Goal: Task Accomplishment & Management: Manage account settings

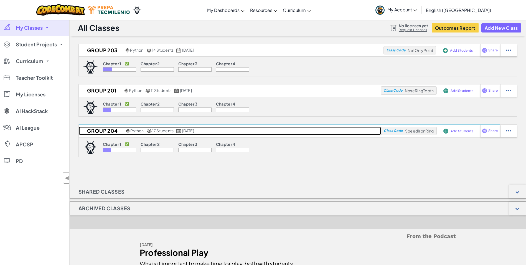
click at [101, 130] on h2 "Group 204" at bounding box center [102, 131] width 46 height 8
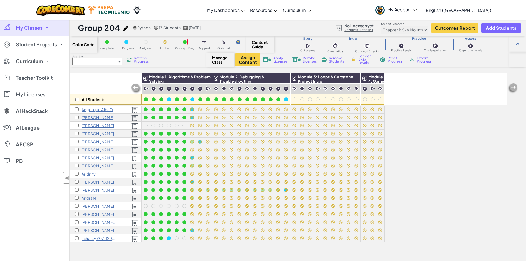
select select
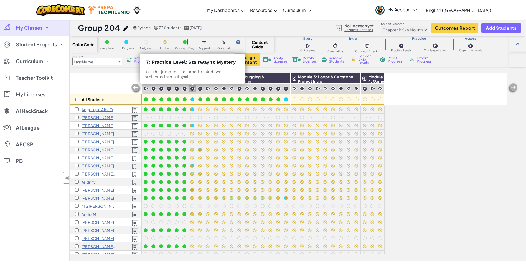
click at [193, 89] on img at bounding box center [192, 88] width 5 height 5
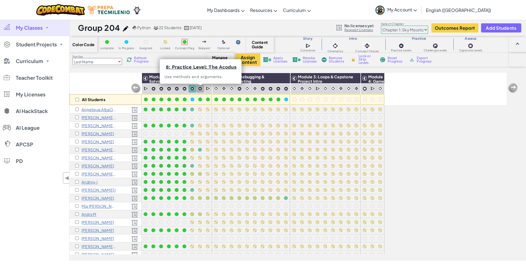
click at [200, 87] on img at bounding box center [200, 88] width 5 height 5
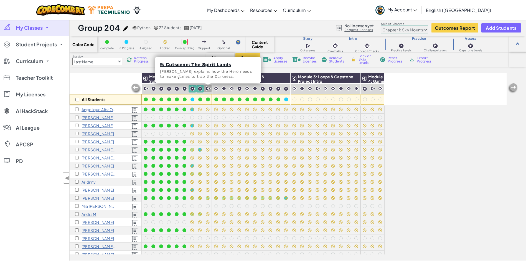
click at [209, 86] on img at bounding box center [208, 89] width 5 height 6
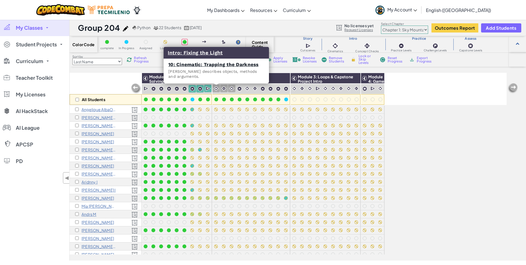
click at [218, 89] on img at bounding box center [216, 88] width 5 height 5
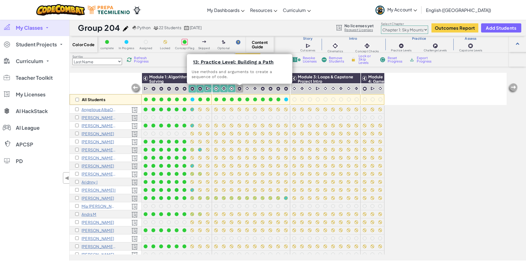
click at [238, 88] on img at bounding box center [239, 88] width 5 height 5
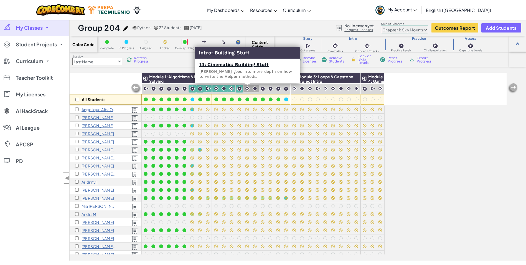
click at [249, 87] on img at bounding box center [247, 88] width 5 height 5
click at [259, 87] on div at bounding box center [255, 88] width 8 height 7
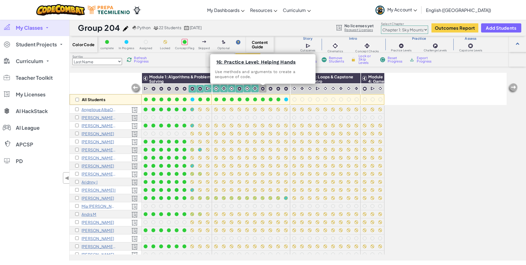
click at [260, 86] on div at bounding box center [262, 88] width 7 height 7
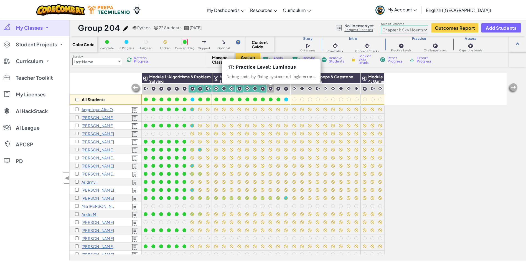
click at [272, 89] on img at bounding box center [270, 88] width 5 height 5
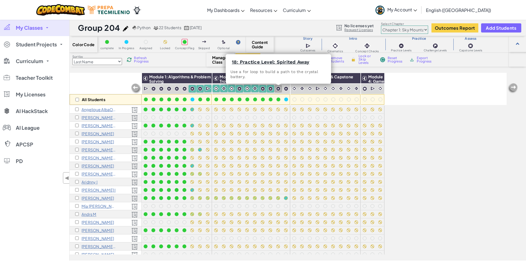
click at [277, 89] on img at bounding box center [278, 88] width 5 height 5
click at [289, 89] on div at bounding box center [286, 88] width 7 height 7
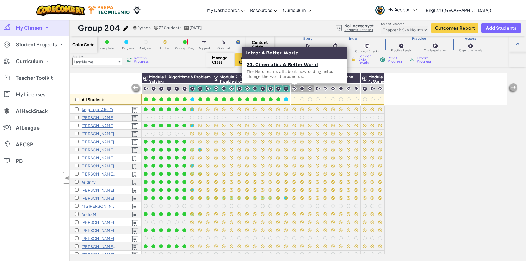
click at [293, 89] on img at bounding box center [294, 88] width 5 height 5
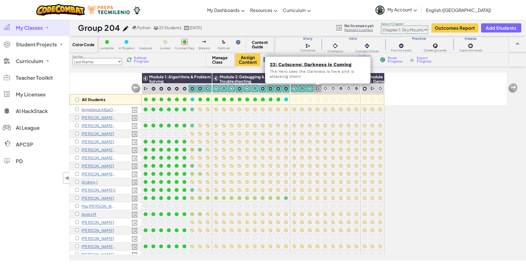
click at [316, 87] on img at bounding box center [318, 89] width 5 height 6
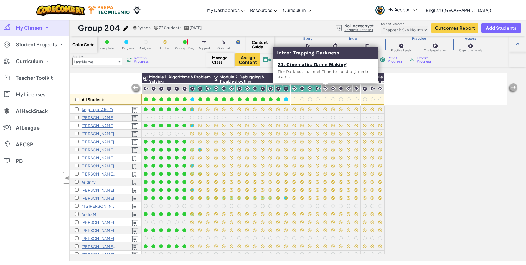
click at [328, 89] on div at bounding box center [325, 88] width 7 height 7
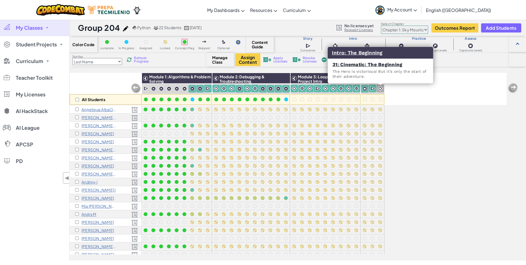
click at [380, 87] on img at bounding box center [380, 88] width 5 height 5
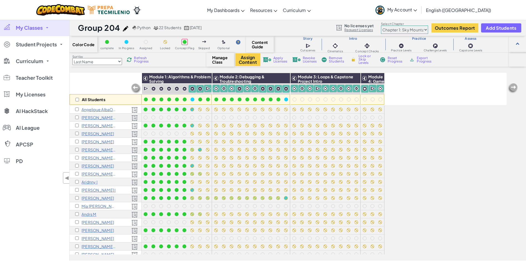
click at [364, 64] on span "Lock or Skip Levels" at bounding box center [367, 59] width 16 height 10
checkbox input "true"
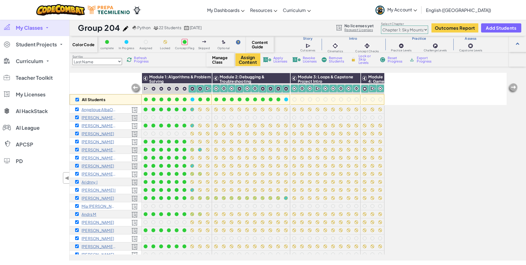
checkbox input "true"
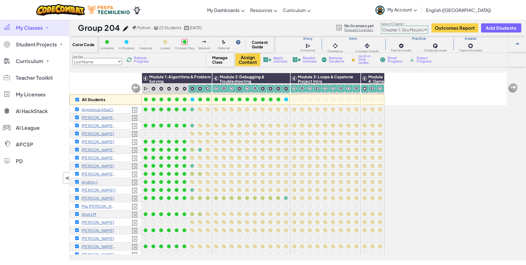
checkbox input "true"
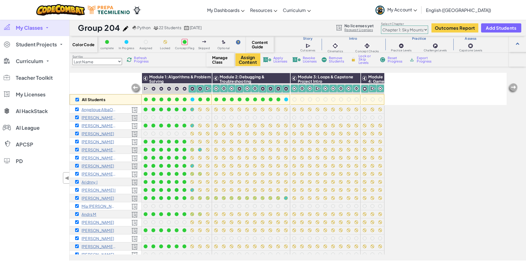
checkbox input "true"
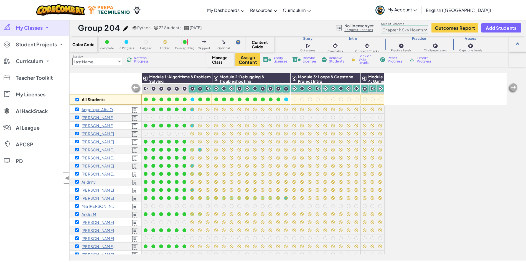
checkbox input "true"
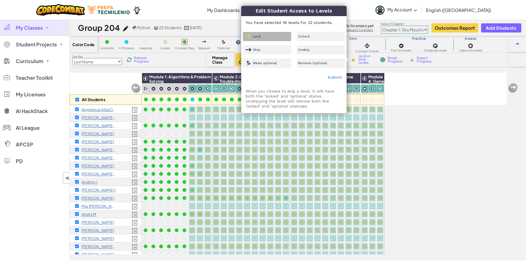
click at [276, 37] on div "Lock" at bounding box center [267, 36] width 48 height 9
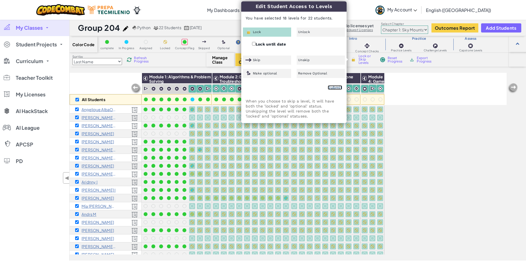
click at [331, 87] on link "Submit" at bounding box center [335, 87] width 14 height 4
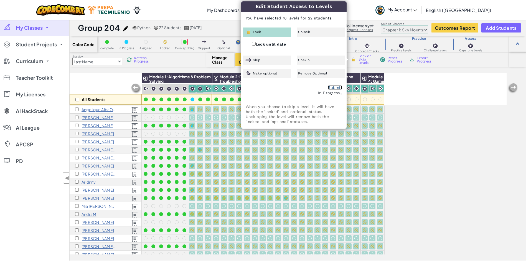
checkbox input "false"
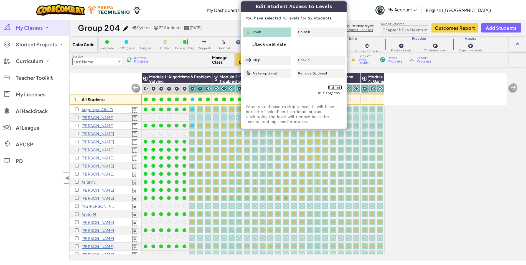
checkbox input "false"
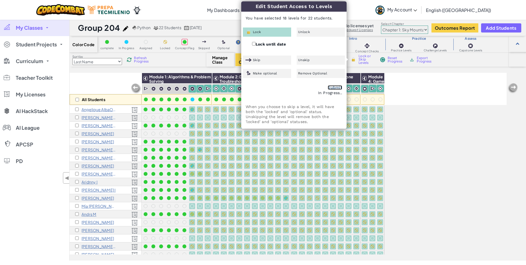
checkbox input "false"
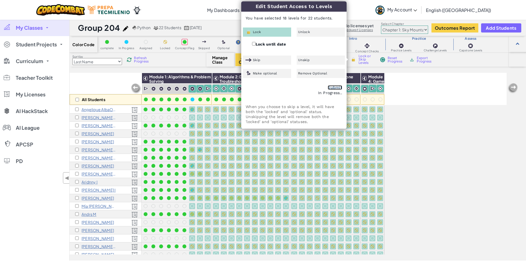
checkbox input "false"
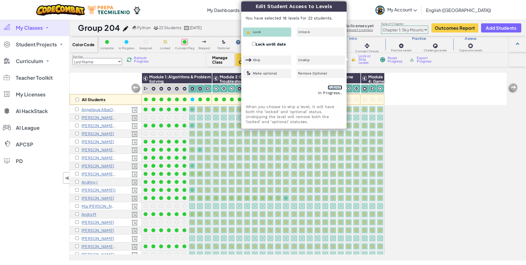
checkbox input "false"
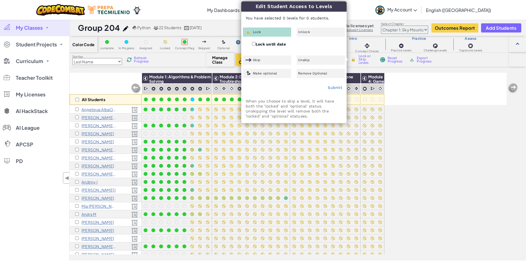
click at [454, 155] on div "All Students Module 1: Algorithms & Problem Solving Module 2: Debugging & Troub…" at bounding box center [288, 135] width 437 height 237
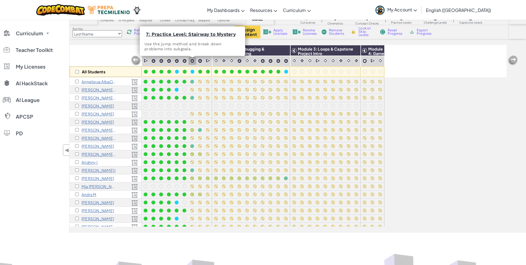
click at [190, 61] on img at bounding box center [192, 61] width 5 height 5
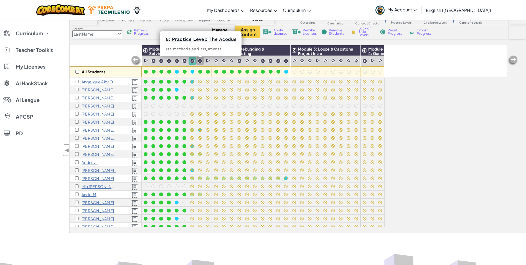
click at [200, 59] on img at bounding box center [200, 61] width 5 height 5
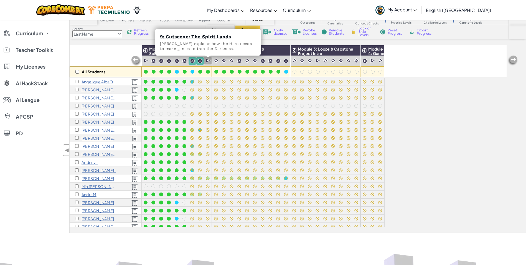
click at [206, 60] on img at bounding box center [208, 61] width 5 height 6
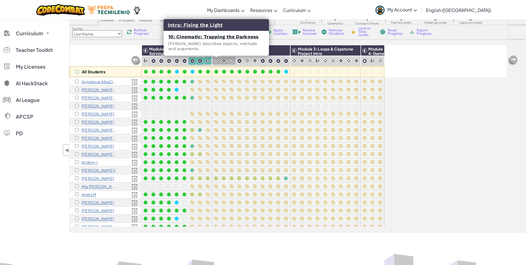
click at [215, 61] on img at bounding box center [216, 60] width 5 height 5
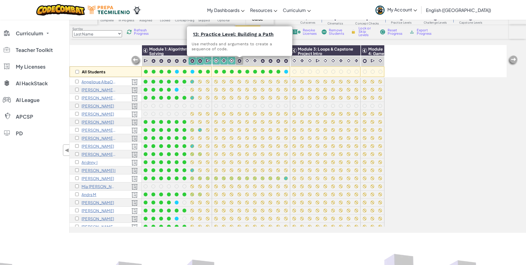
click at [239, 61] on img at bounding box center [239, 61] width 5 height 5
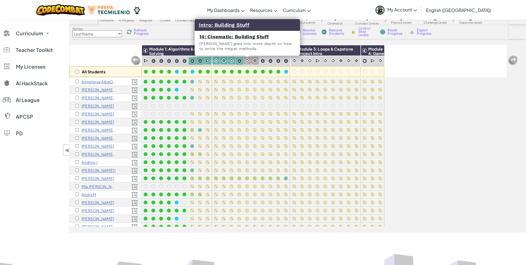
click at [246, 62] on img at bounding box center [247, 60] width 5 height 5
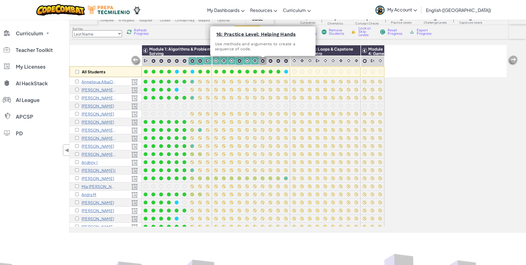
drag, startPoint x: 262, startPoint y: 60, endPoint x: 281, endPoint y: 60, distance: 19.7
click at [262, 60] on img at bounding box center [263, 61] width 5 height 5
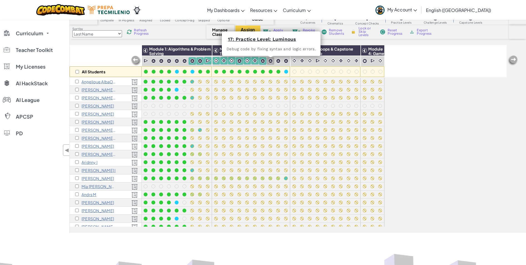
click at [268, 62] on div at bounding box center [270, 60] width 7 height 7
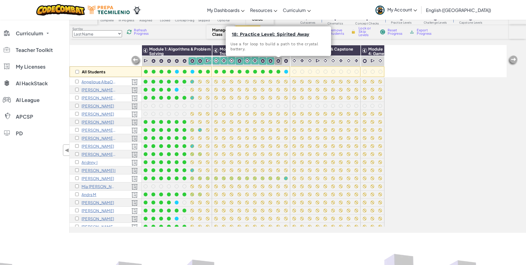
click at [276, 62] on img at bounding box center [278, 61] width 5 height 5
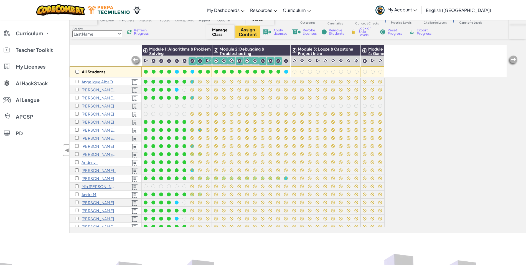
click at [285, 60] on img at bounding box center [286, 61] width 5 height 5
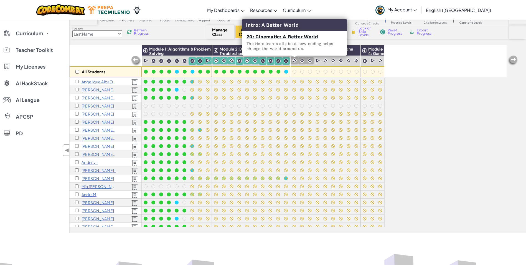
click at [292, 60] on img at bounding box center [294, 60] width 5 height 5
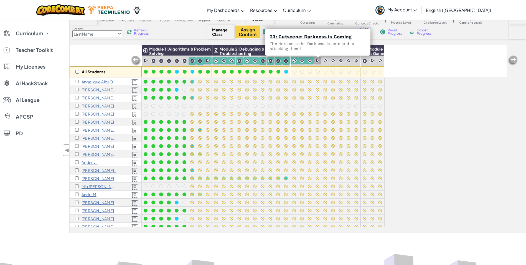
click at [319, 60] on img at bounding box center [318, 61] width 5 height 6
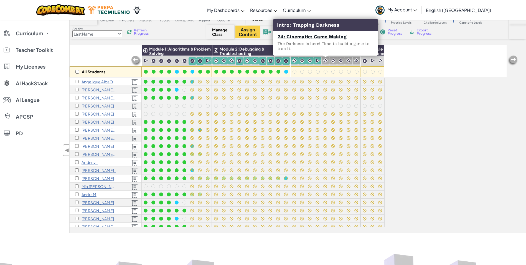
click at [327, 60] on img at bounding box center [325, 60] width 5 height 5
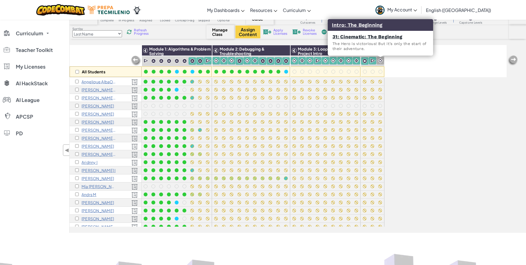
click at [380, 61] on img at bounding box center [380, 60] width 5 height 5
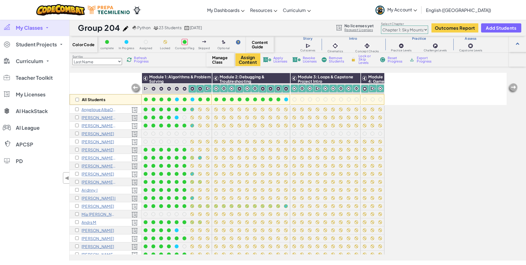
click at [364, 59] on span "Lock or Skip Levels" at bounding box center [367, 59] width 16 height 10
checkbox input "true"
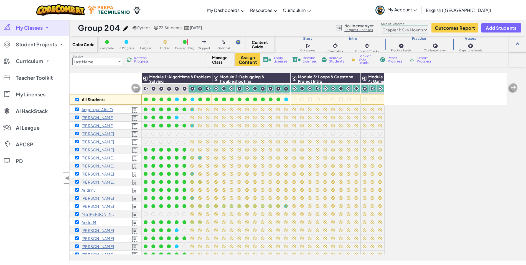
checkbox input "true"
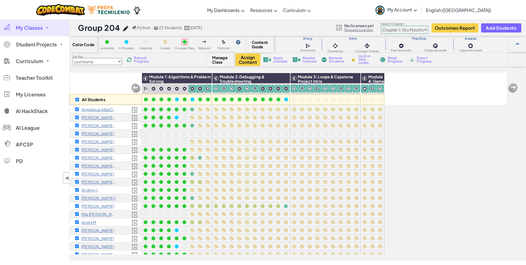
checkbox input "true"
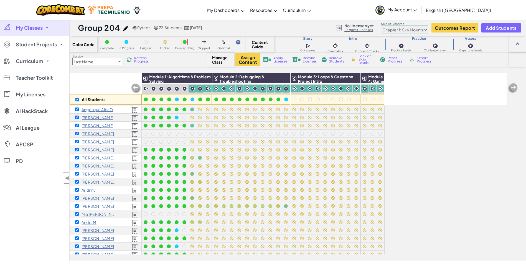
checkbox input "true"
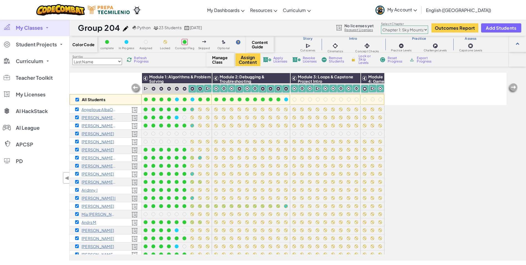
checkbox input "true"
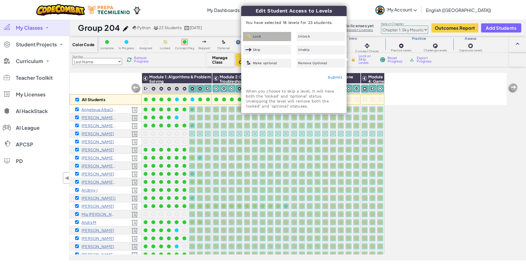
click at [265, 37] on div "Lock" at bounding box center [267, 36] width 48 height 9
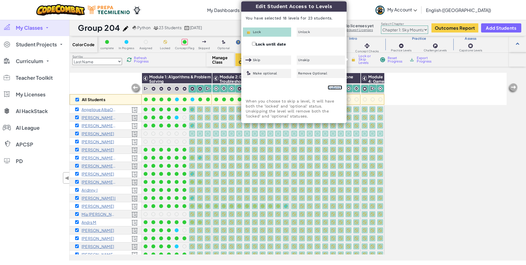
click at [333, 85] on link "Submit" at bounding box center [335, 87] width 14 height 4
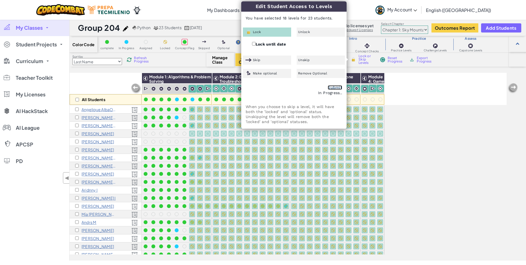
checkbox input "false"
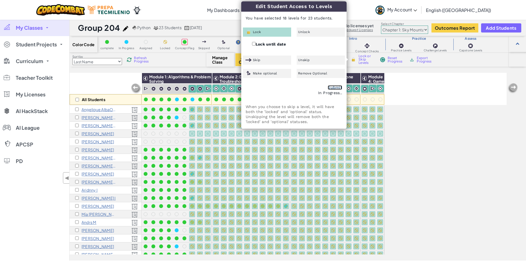
checkbox input "false"
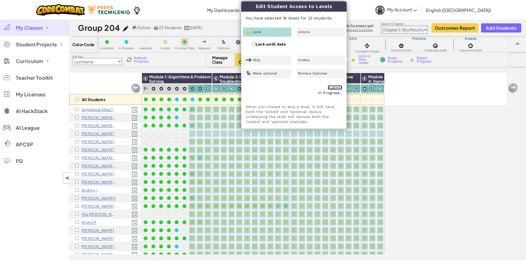
checkbox input "false"
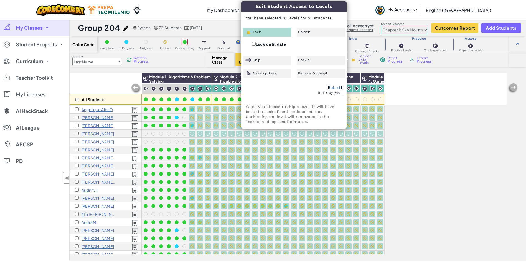
checkbox input "false"
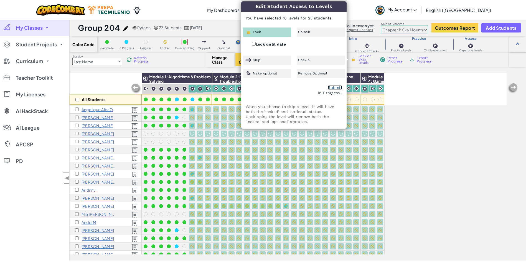
checkbox input "false"
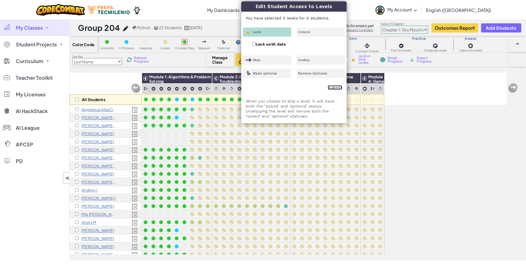
click at [338, 86] on link "Submit" at bounding box center [335, 87] width 14 height 4
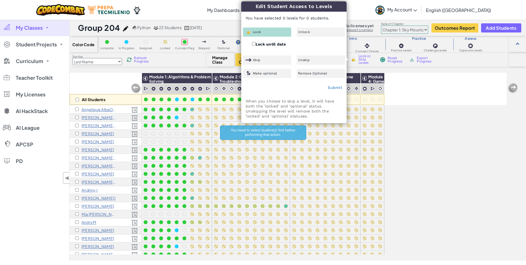
drag, startPoint x: 305, startPoint y: 9, endPoint x: 302, endPoint y: 37, distance: 27.6
click at [302, 37] on div "Edit Student Access to Levels You have selected 0 levels for 0 students. Lock U…" at bounding box center [294, 61] width 105 height 121
click at [277, 89] on div "Submit" at bounding box center [294, 88] width 105 height 14
click at [139, 56] on span "Refresh Progress" at bounding box center [142, 59] width 17 height 7
